Goal: Task Accomplishment & Management: Manage account settings

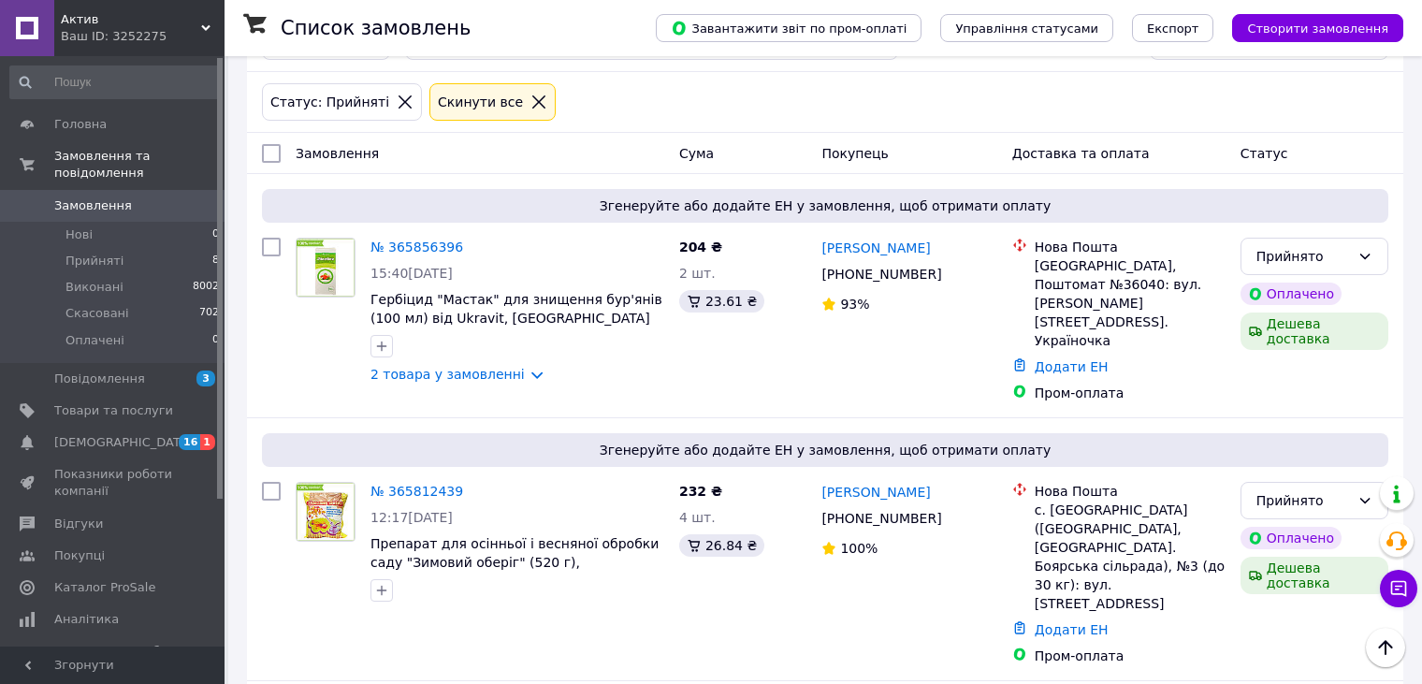
scroll to position [142, 0]
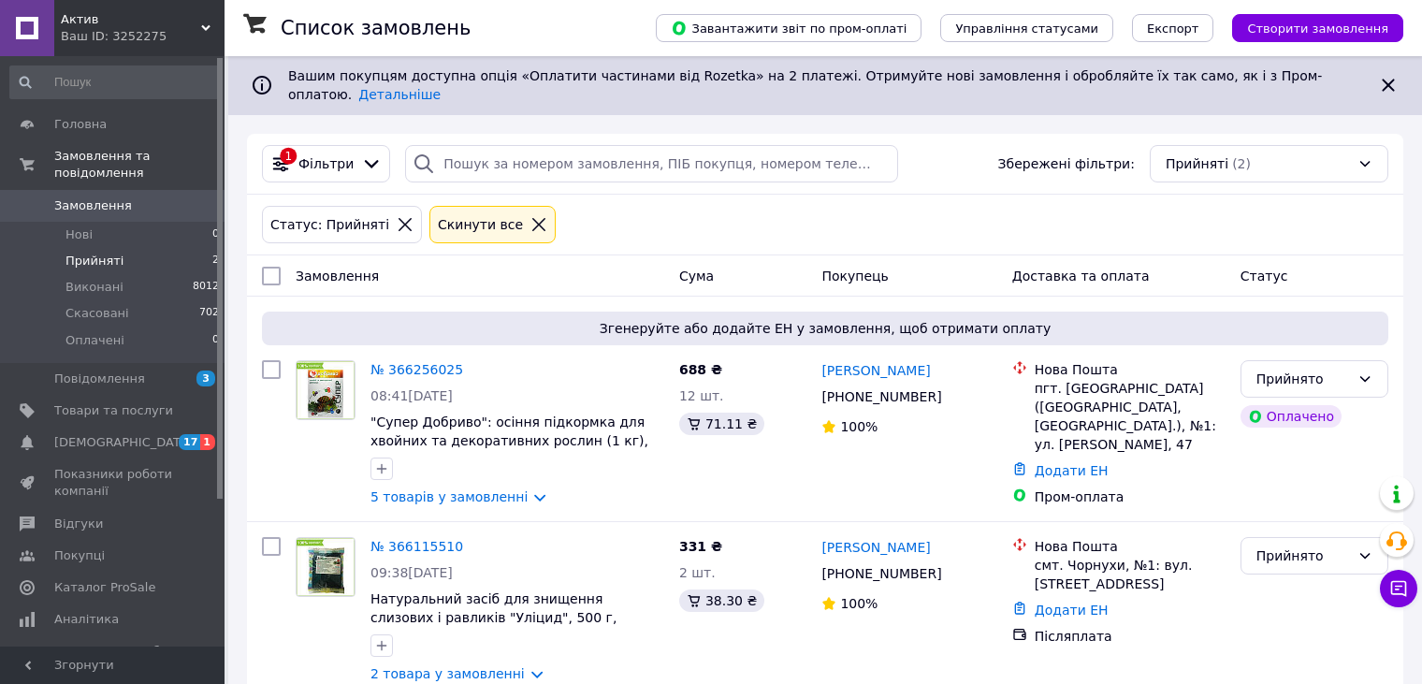
scroll to position [142, 0]
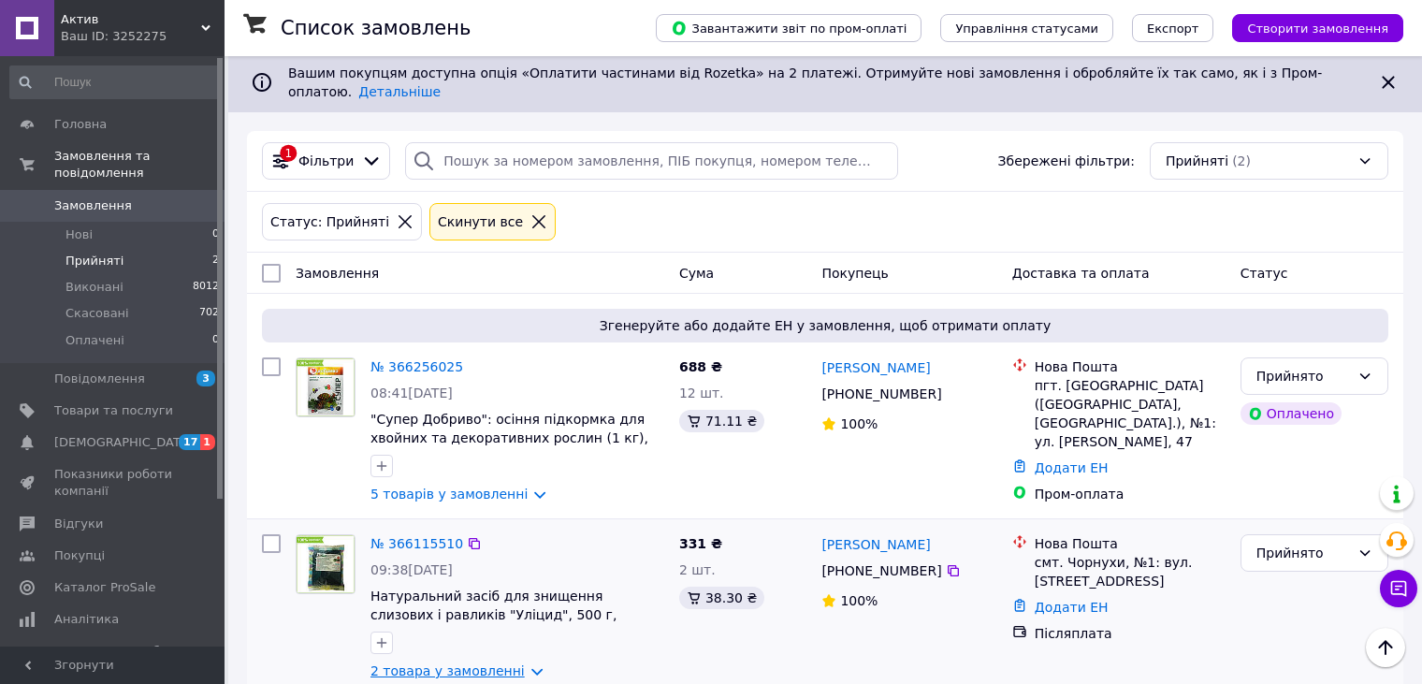
click at [458, 663] on link "2 товара у замовленні" at bounding box center [448, 670] width 154 height 15
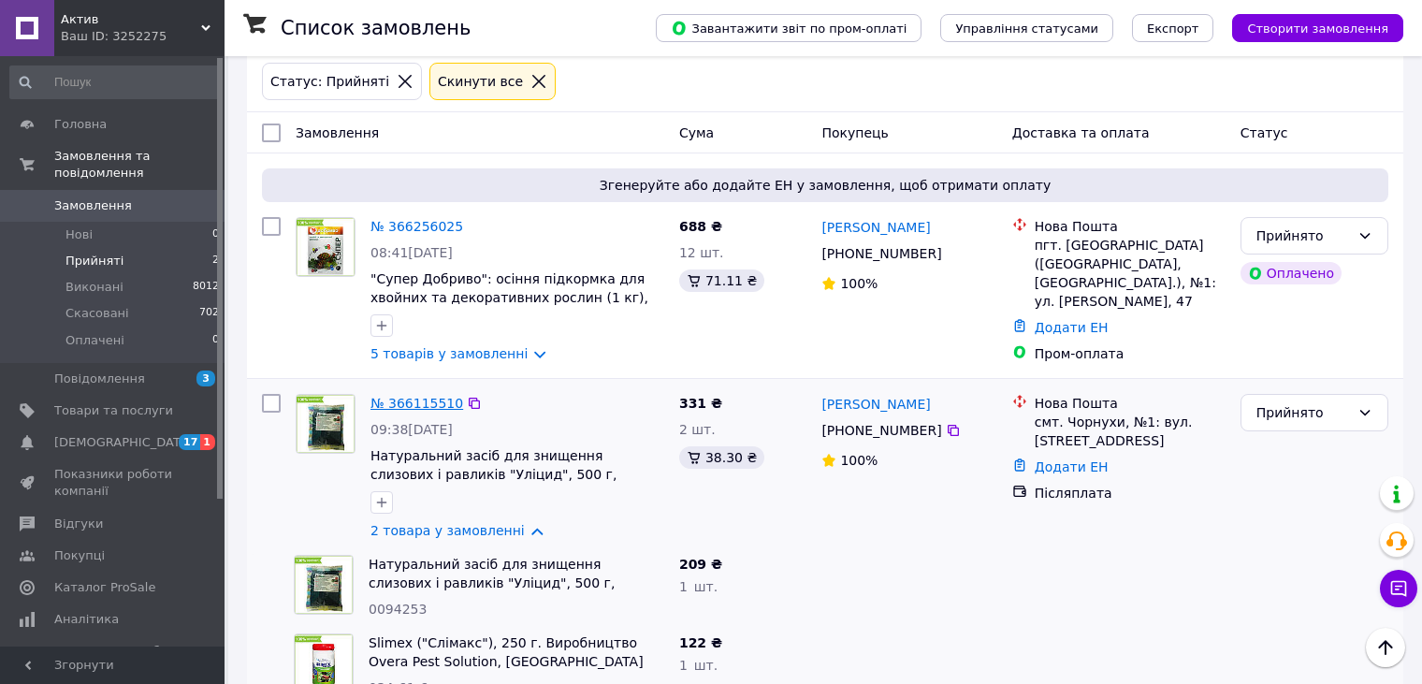
scroll to position [299, 0]
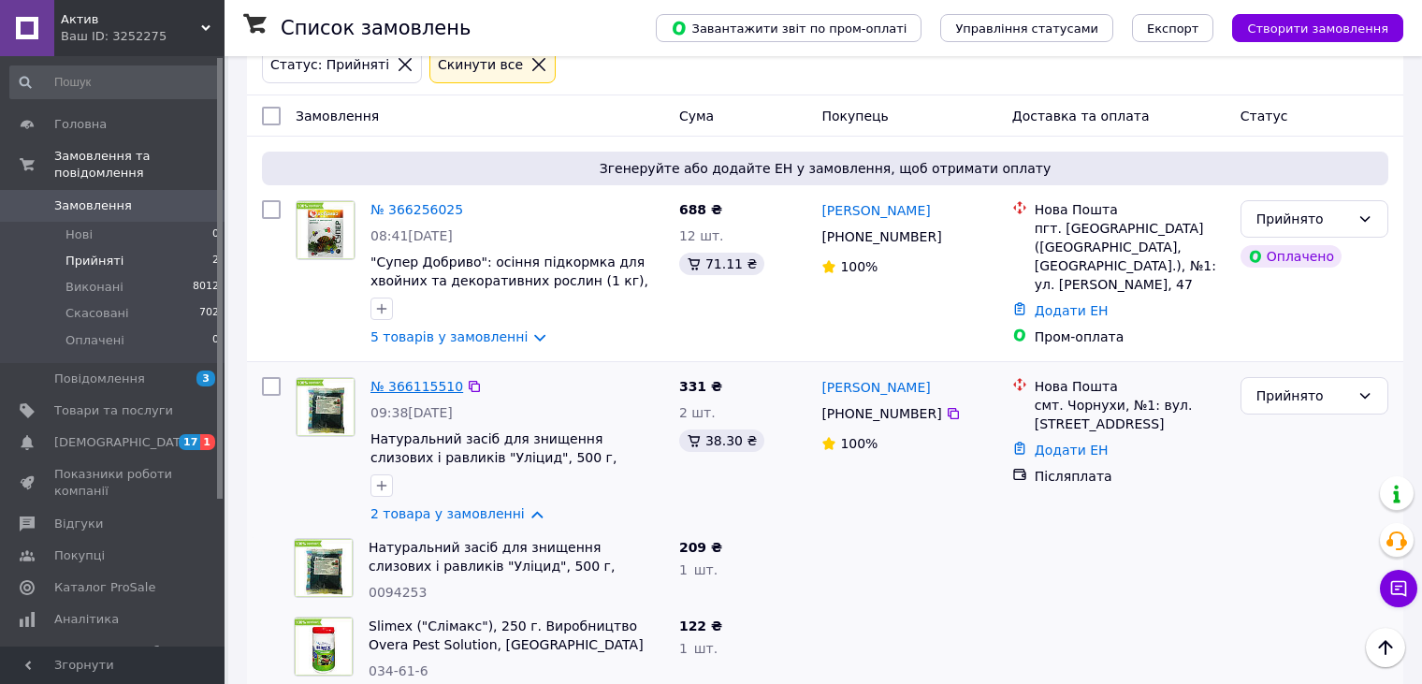
click at [429, 379] on link "№ 366115510" at bounding box center [417, 386] width 93 height 15
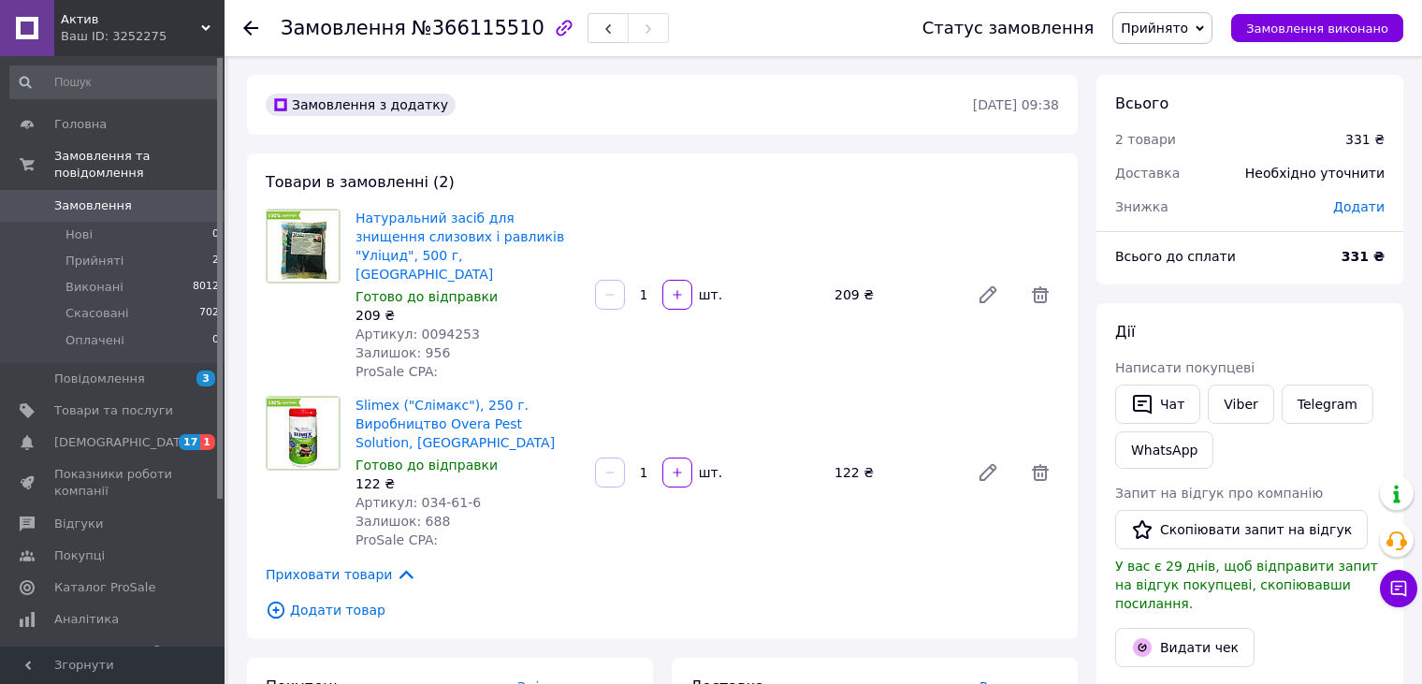
scroll to position [112, 0]
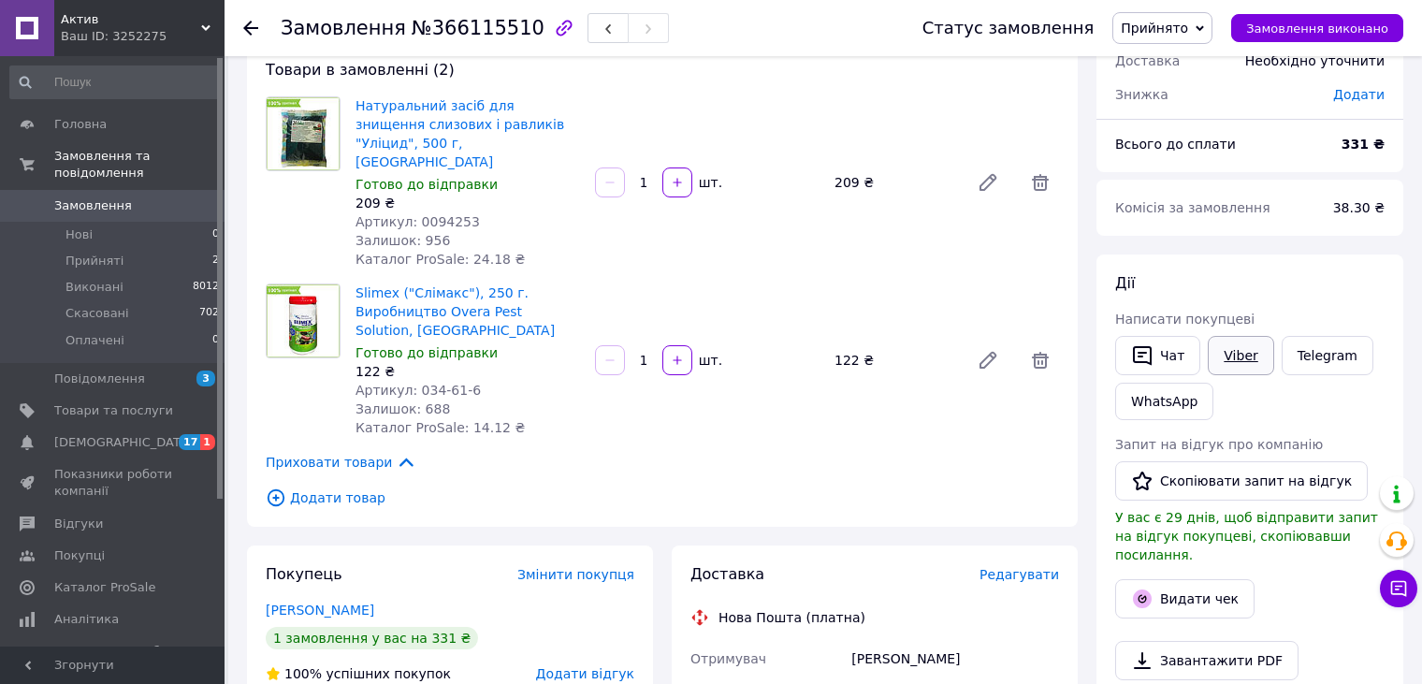
click at [1244, 356] on link "Viber" at bounding box center [1240, 355] width 65 height 39
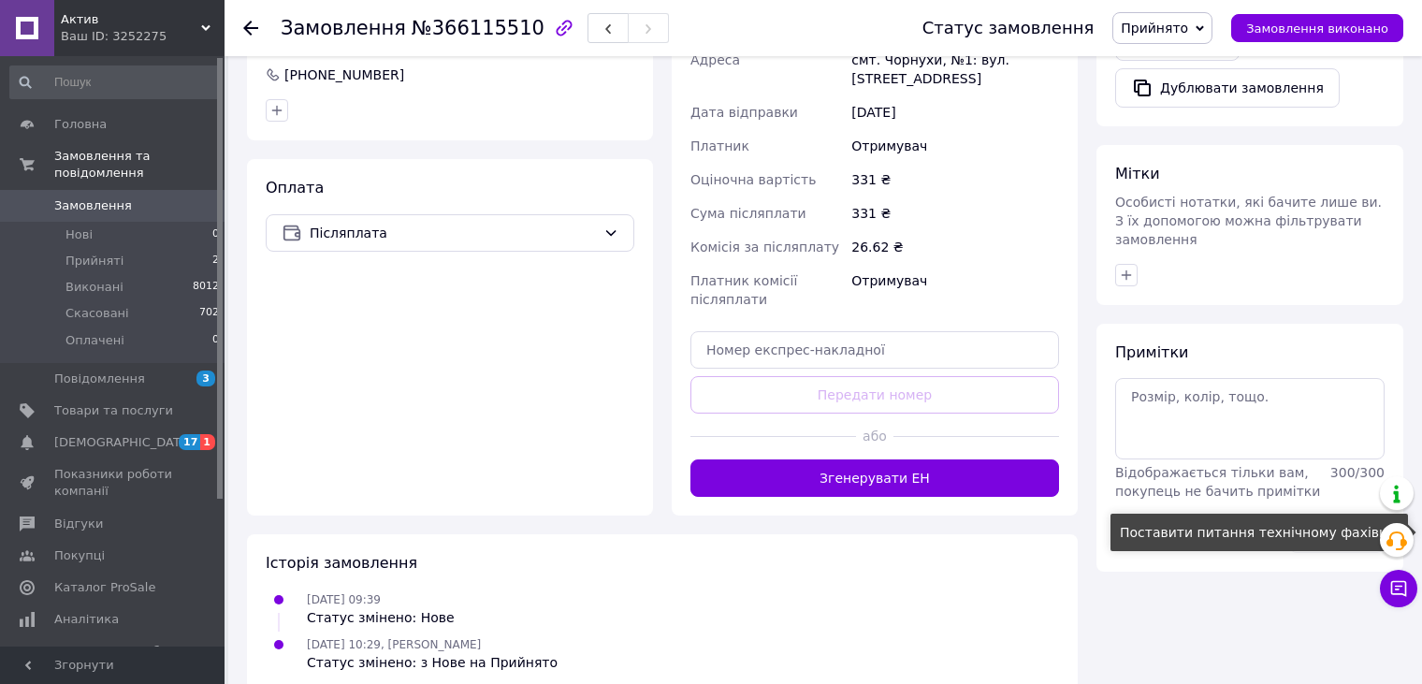
scroll to position [784, 0]
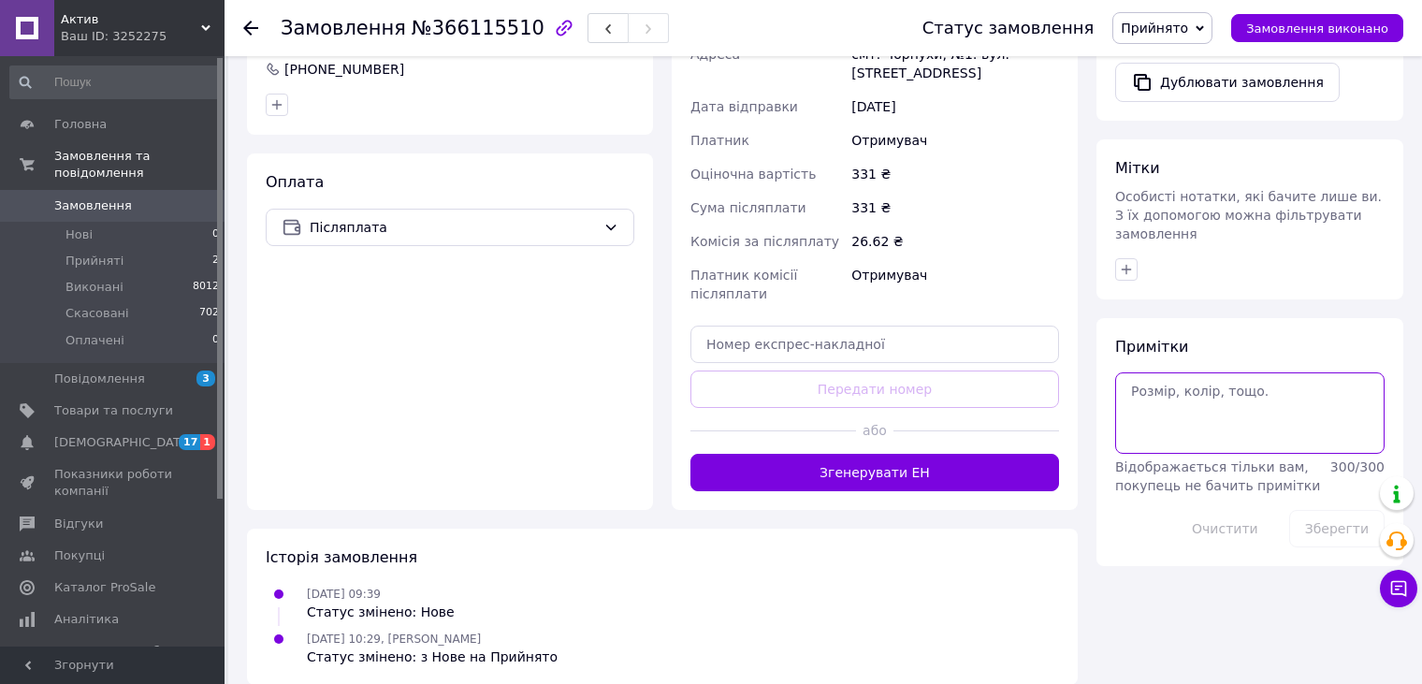
click at [1224, 379] on textarea at bounding box center [1249, 412] width 269 height 80
type textarea "13"
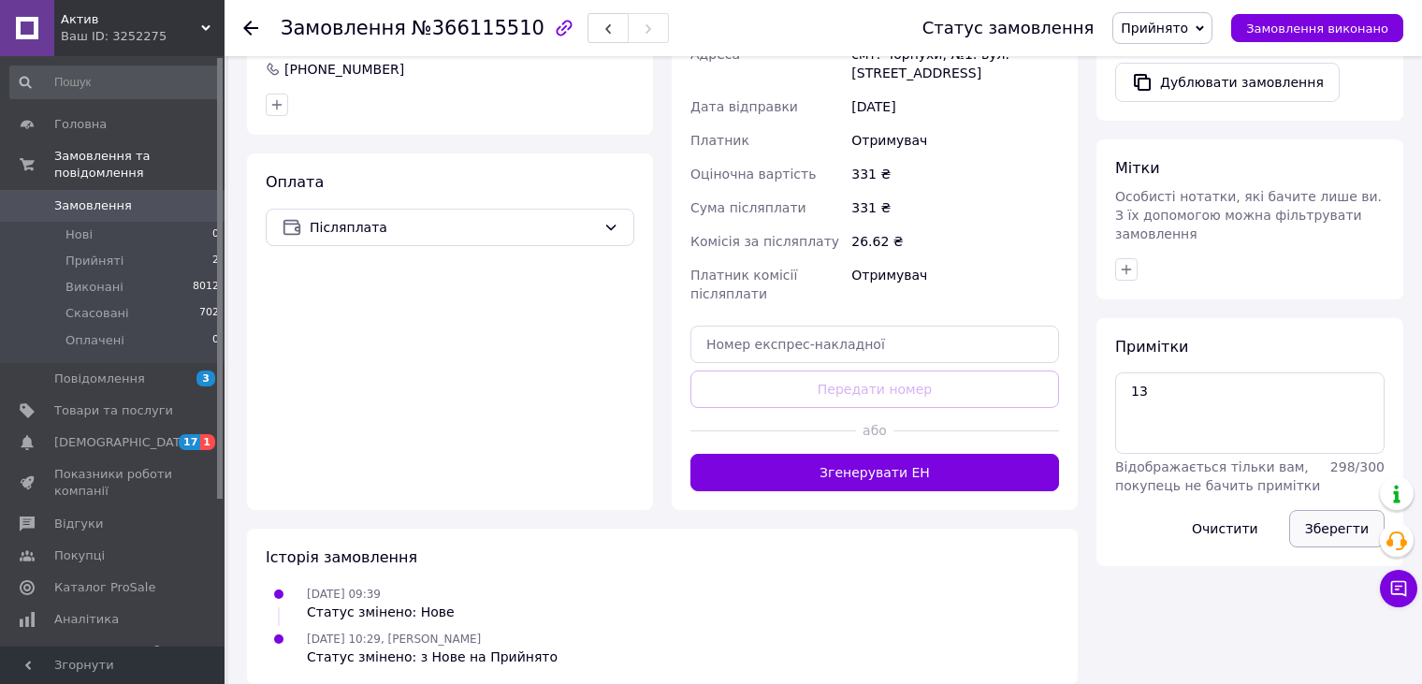
click at [1324, 510] on button "Зберегти" at bounding box center [1336, 528] width 95 height 37
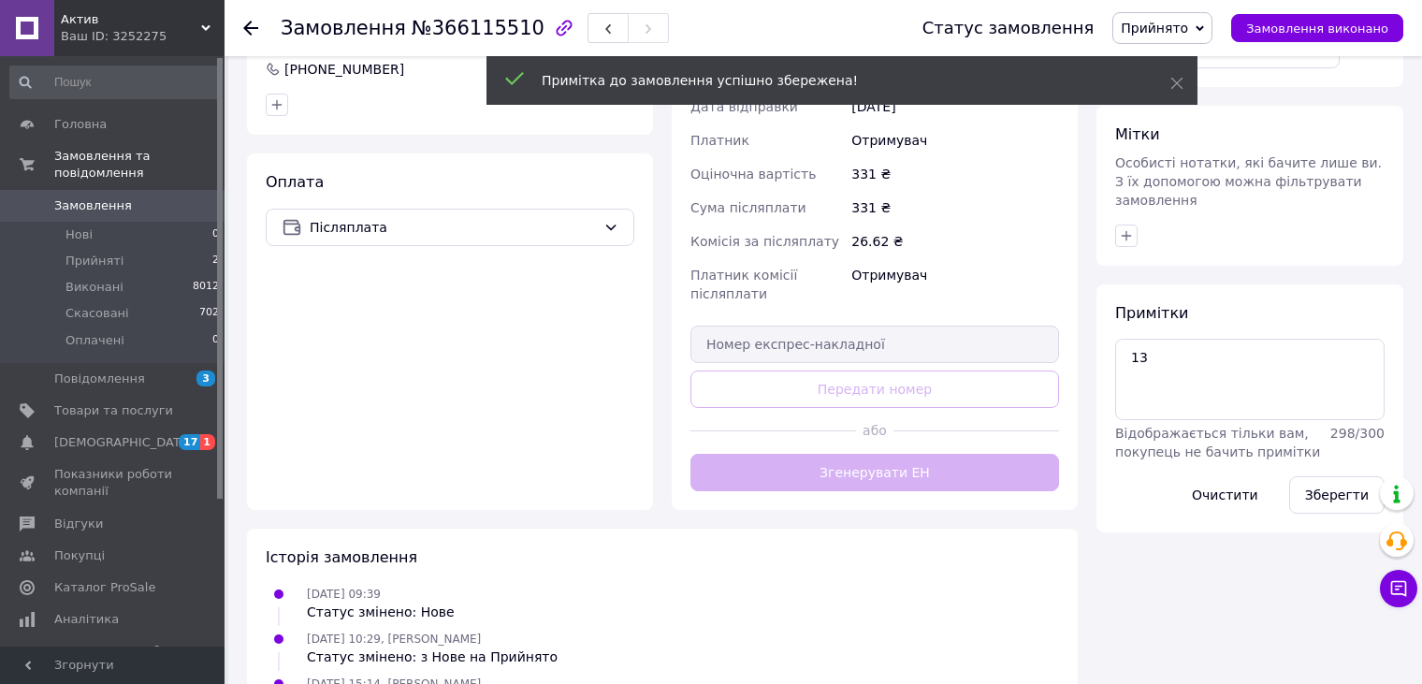
click at [171, 255] on li "Прийняті 2" at bounding box center [115, 261] width 230 height 26
